Goal: Transaction & Acquisition: Purchase product/service

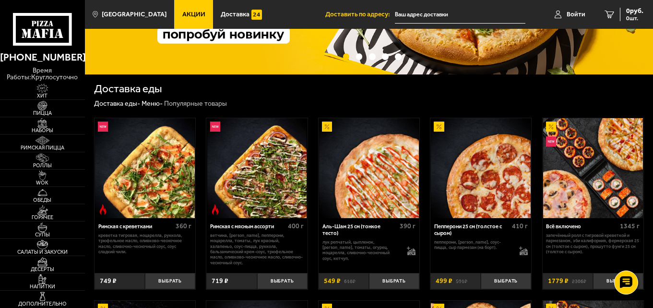
scroll to position [144, 0]
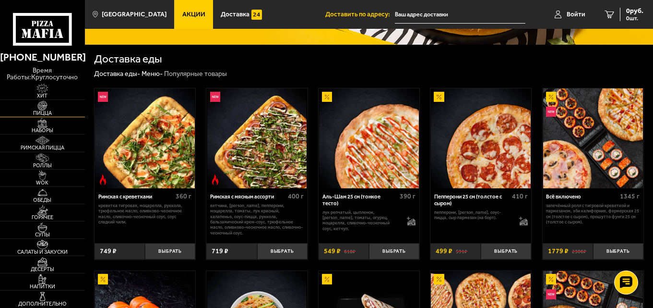
click at [44, 111] on span "Пицца" at bounding box center [42, 112] width 85 height 5
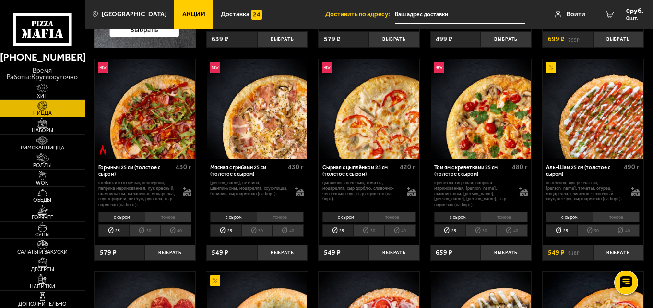
scroll to position [240, 0]
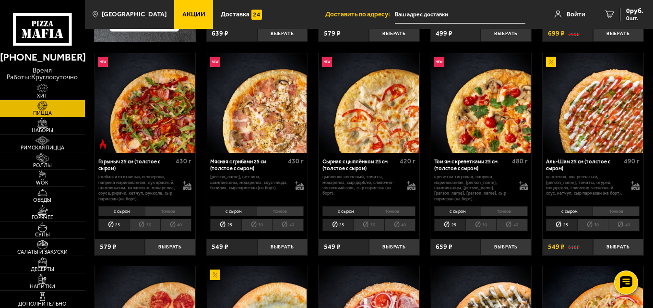
click at [626, 224] on li "40" at bounding box center [624, 224] width 32 height 12
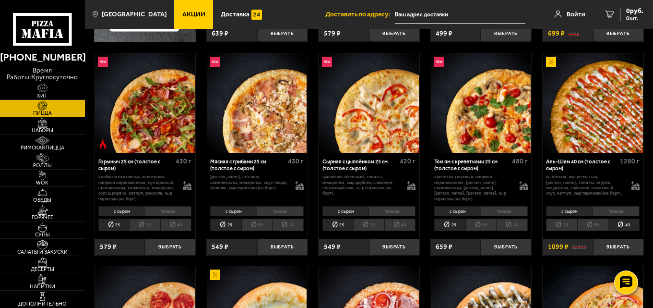
click at [592, 223] on li "30" at bounding box center [592, 224] width 31 height 12
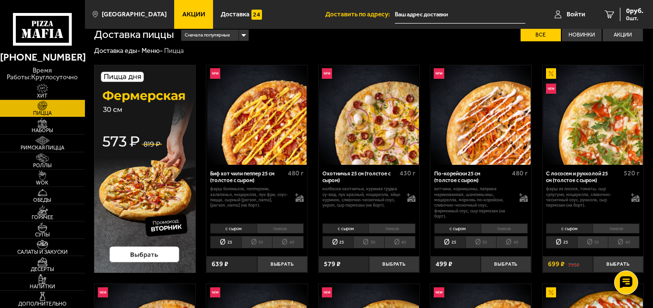
scroll to position [0, 0]
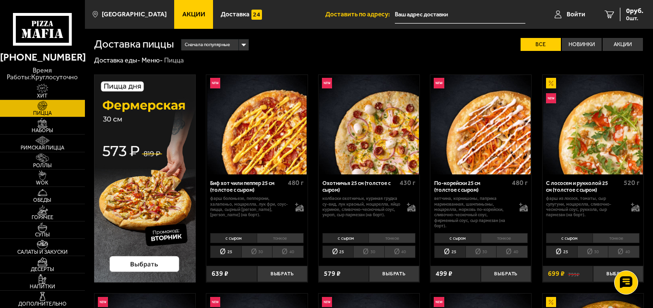
click at [520, 250] on li "40" at bounding box center [512, 251] width 32 height 12
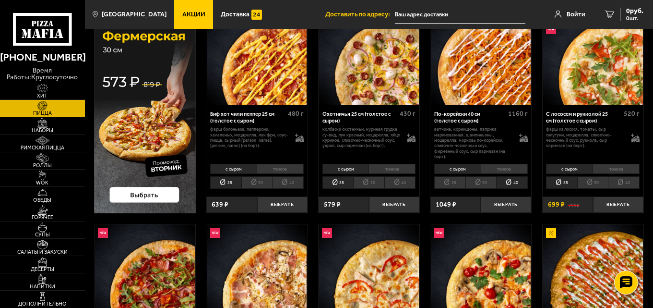
scroll to position [288, 0]
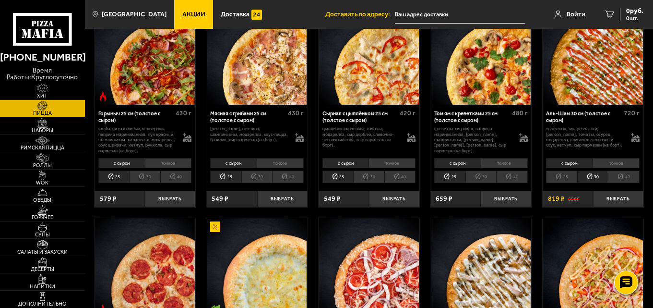
click at [556, 178] on li "25" at bounding box center [561, 176] width 31 height 12
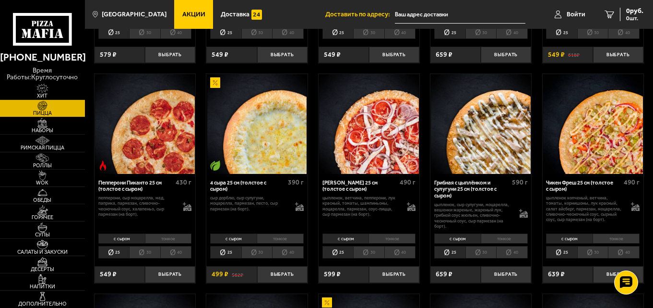
scroll to position [480, 0]
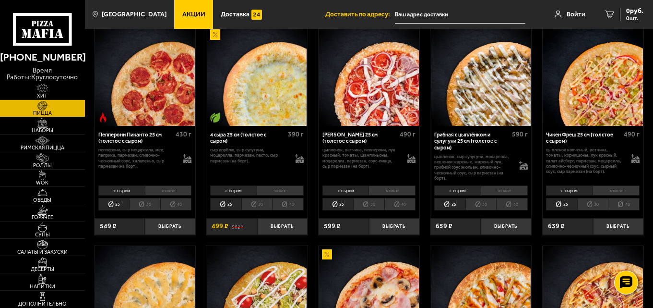
click at [283, 204] on li "40" at bounding box center [288, 204] width 32 height 12
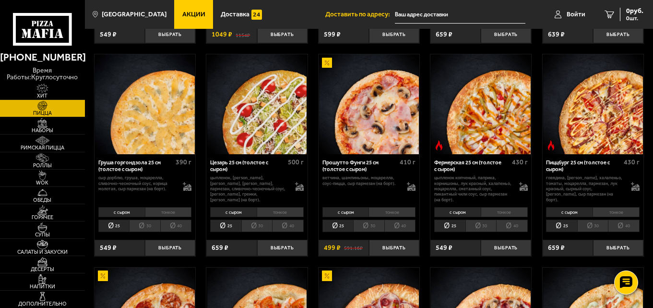
scroll to position [672, 0]
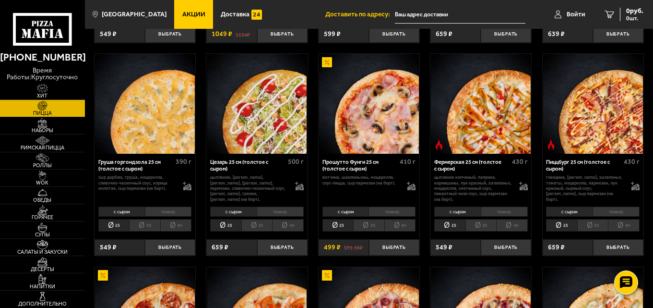
click at [409, 227] on li "40" at bounding box center [400, 225] width 32 height 12
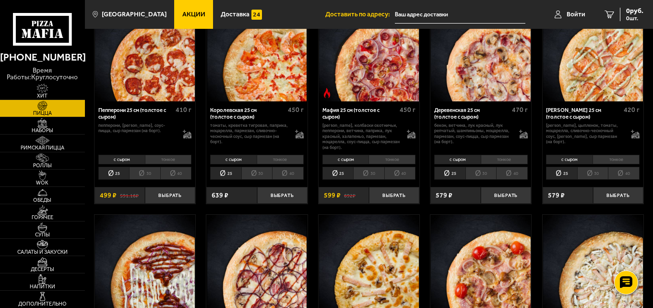
scroll to position [960, 0]
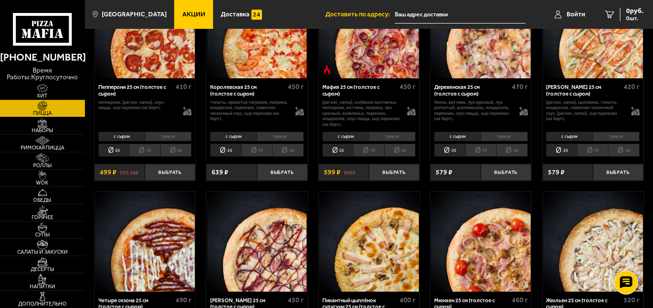
click at [181, 153] on li "40" at bounding box center [176, 149] width 32 height 12
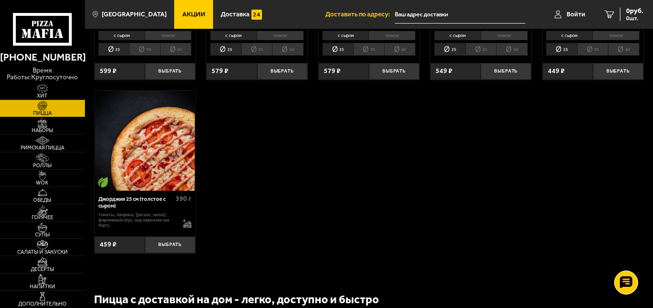
scroll to position [1344, 0]
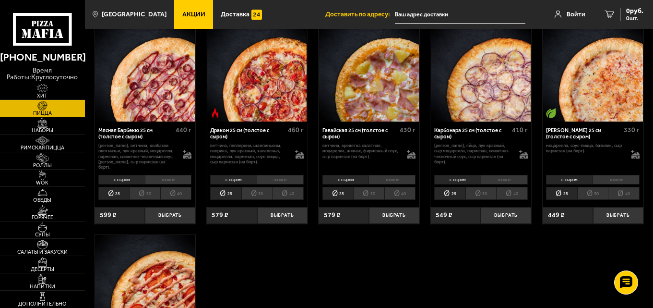
click at [624, 196] on li "40" at bounding box center [624, 193] width 32 height 12
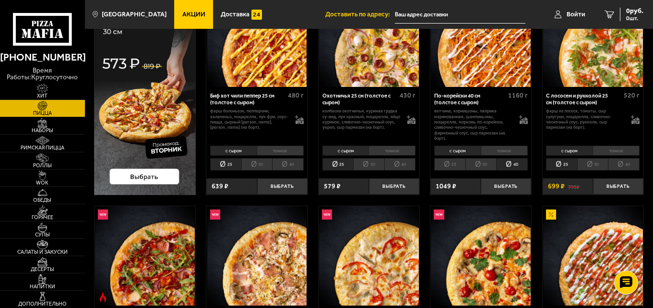
scroll to position [0, 0]
